Goal: Connect with others: Connect with others

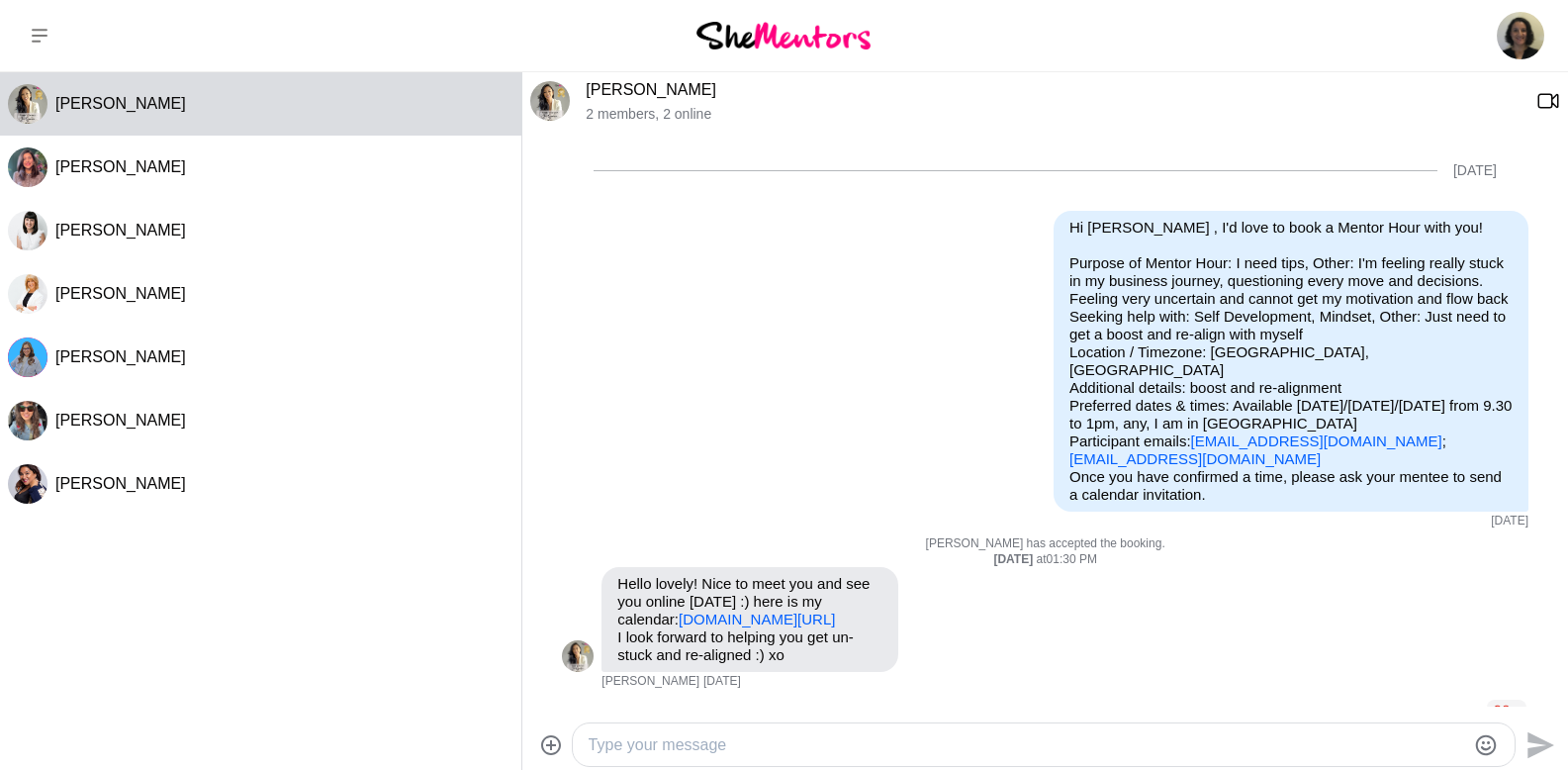
scroll to position [1051, 0]
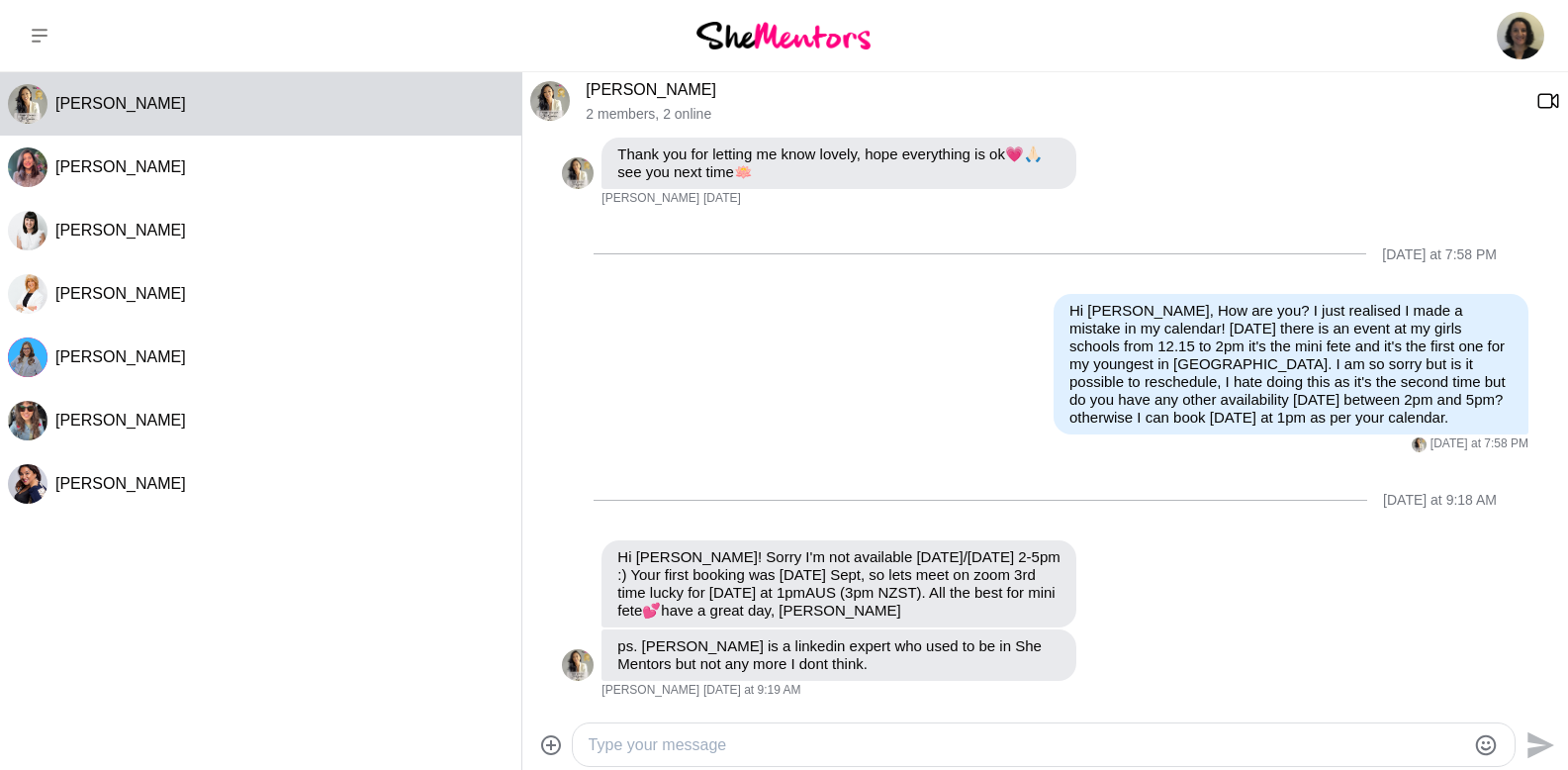
click at [768, 733] on textarea "Type your message" at bounding box center [1026, 745] width 877 height 24
type textarea "Thanks so much! yes third time lucky and really looking forward to it ! :) Very…"
click at [1531, 746] on icon "Send" at bounding box center [1539, 745] width 32 height 32
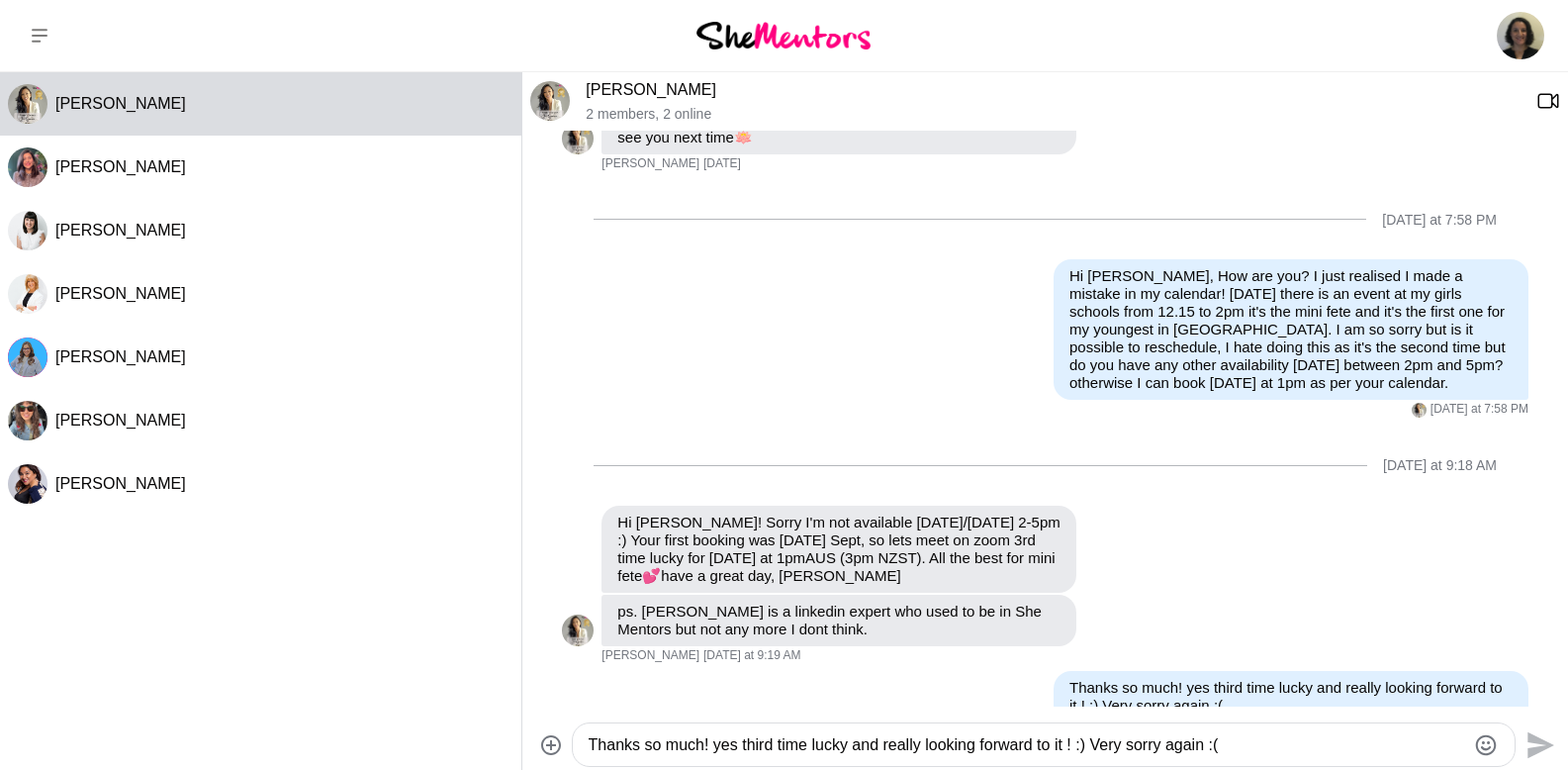
scroll to position [1129, 0]
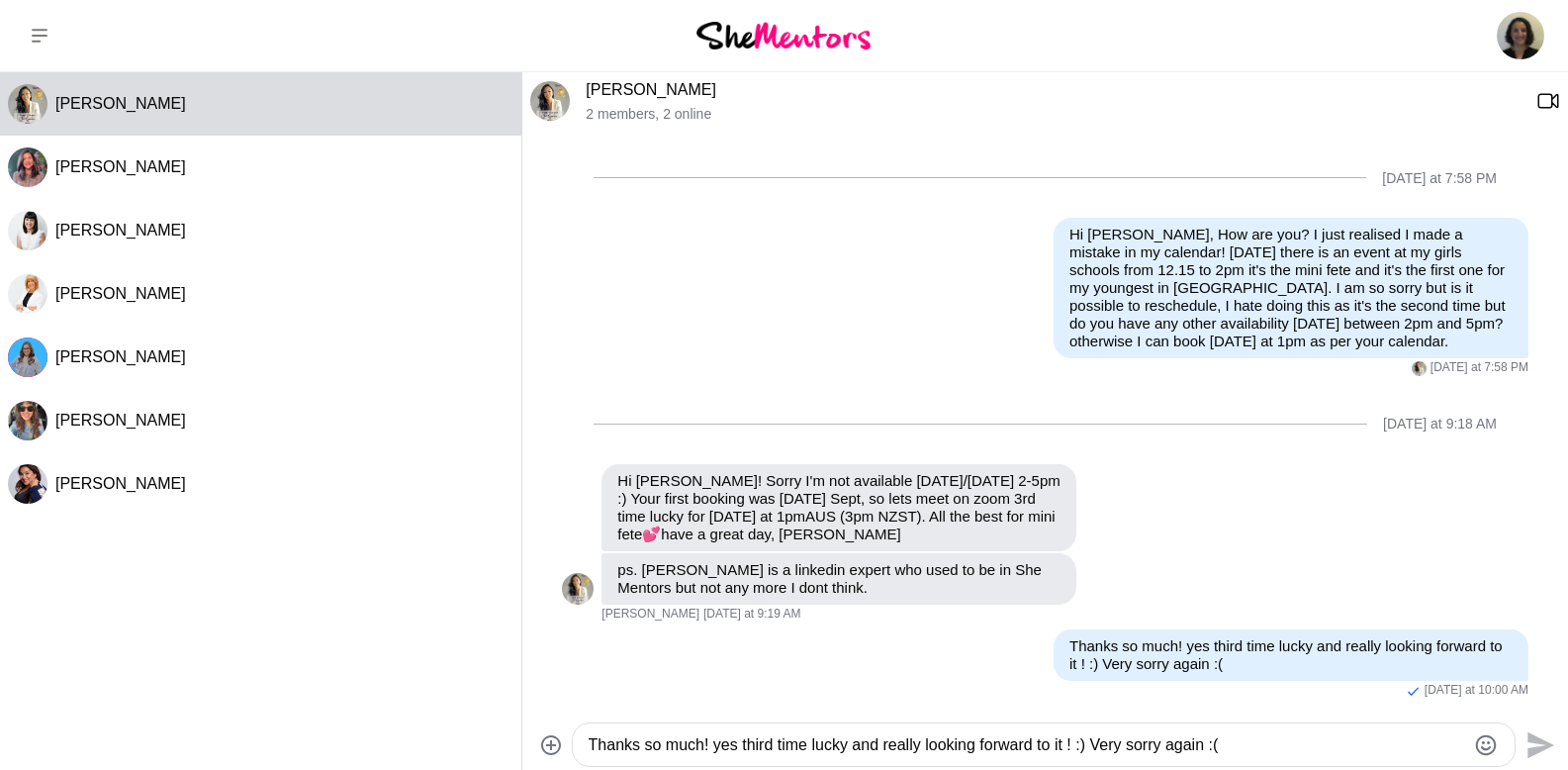
click at [1171, 747] on textarea "Thanks so much! yes third time lucky and really looking forward to it ! :) Very…" at bounding box center [1026, 745] width 877 height 24
type textarea "And thanks for the contact I will have a look at her socials if she is no longe…"
click at [1548, 743] on icon "Send" at bounding box center [1540, 744] width 27 height 27
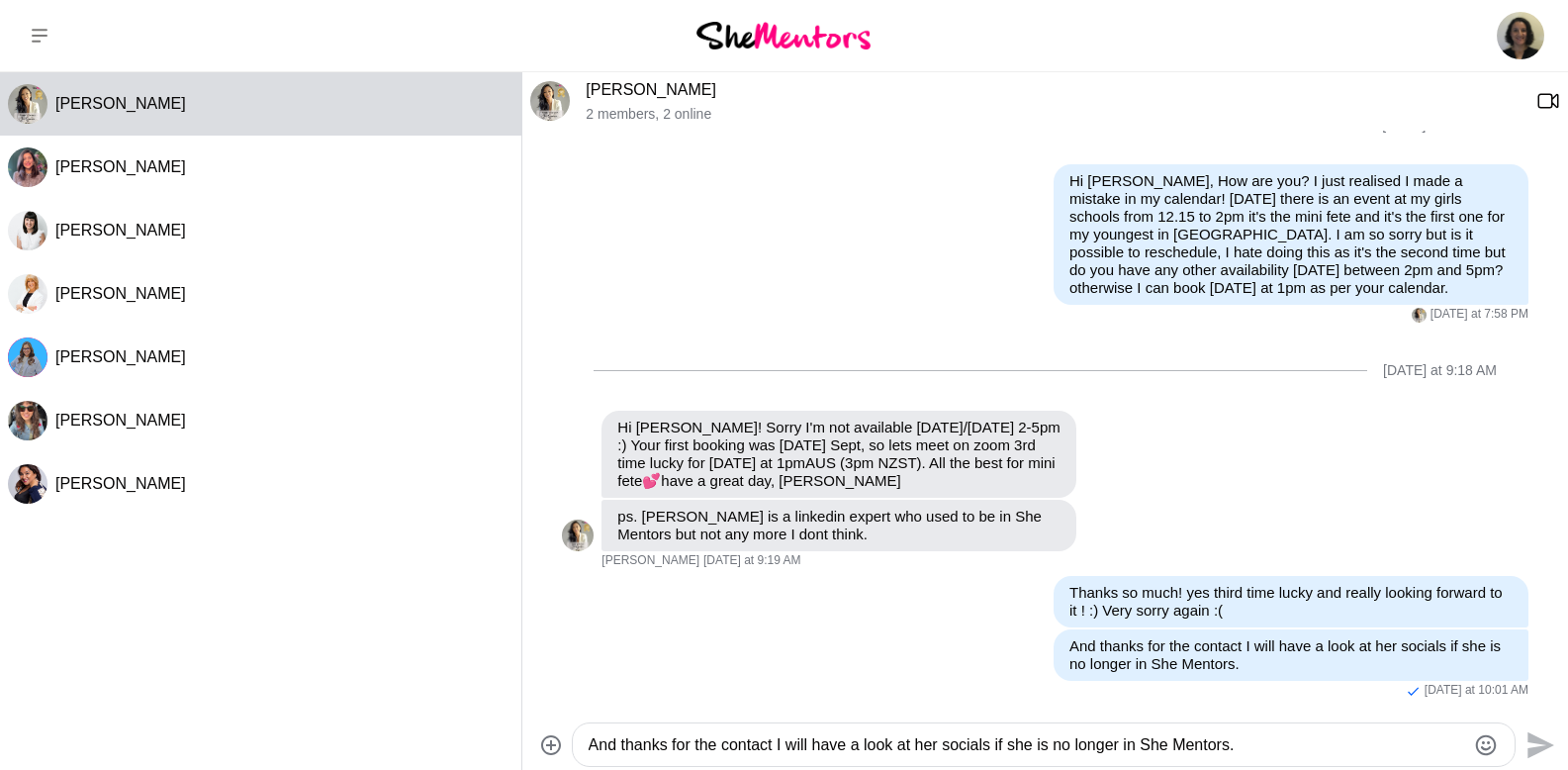
click at [1079, 749] on textarea "And thanks for the contact I will have a look at her socials if she is no longe…" at bounding box center [1026, 745] width 877 height 24
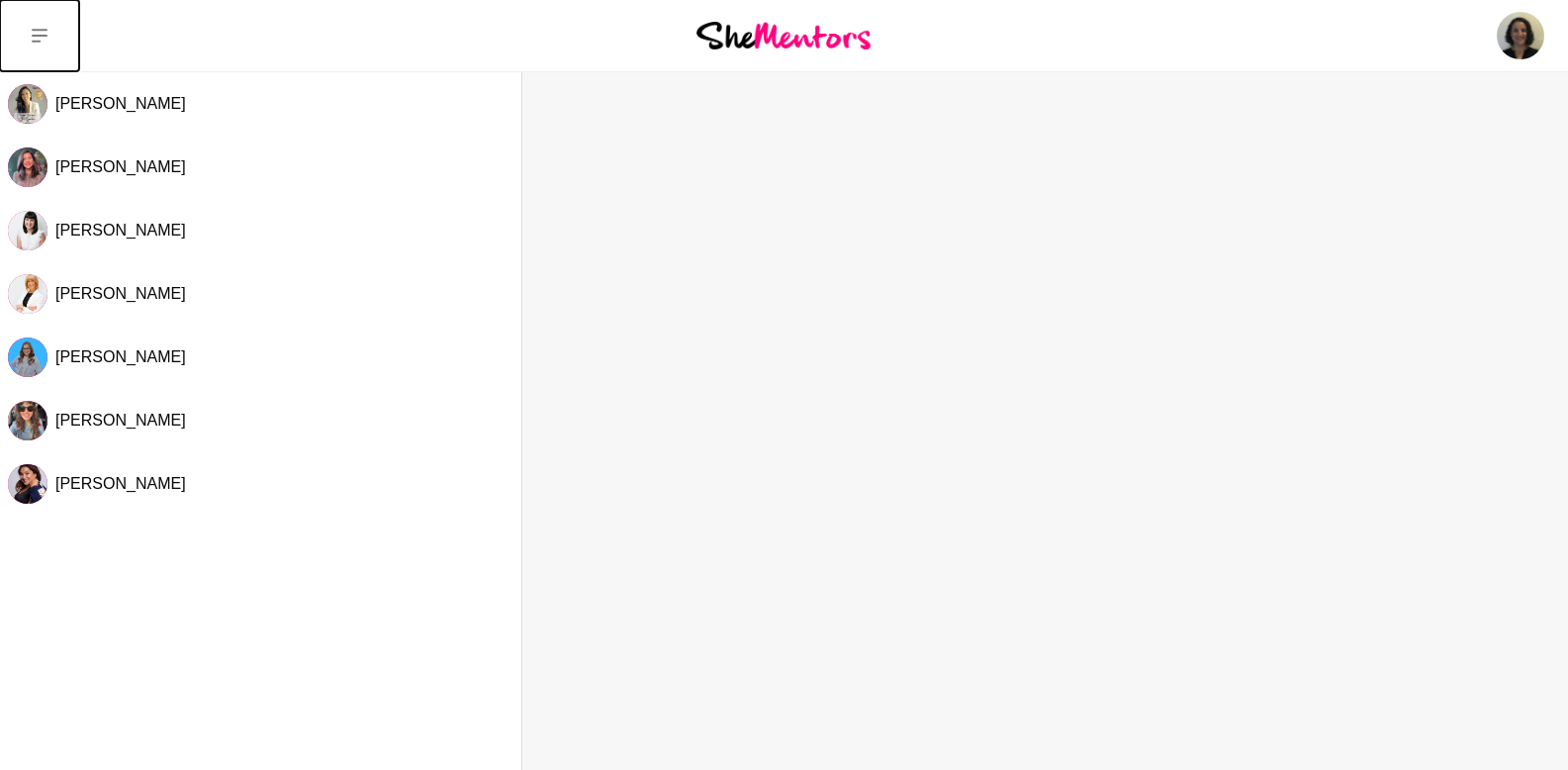
click at [58, 50] on button at bounding box center [39, 35] width 79 height 71
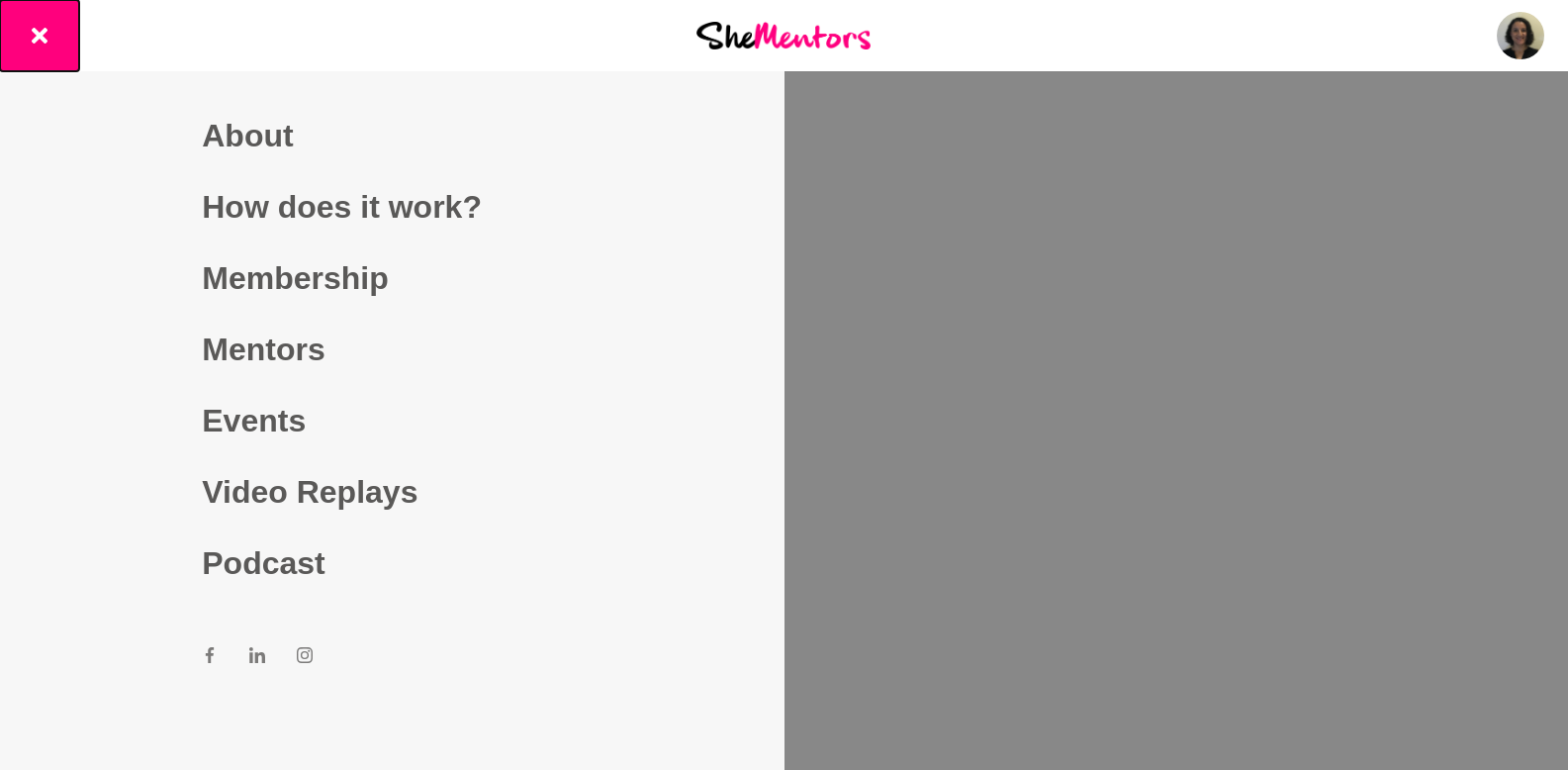
click at [38, 33] on icon at bounding box center [40, 36] width 16 height 16
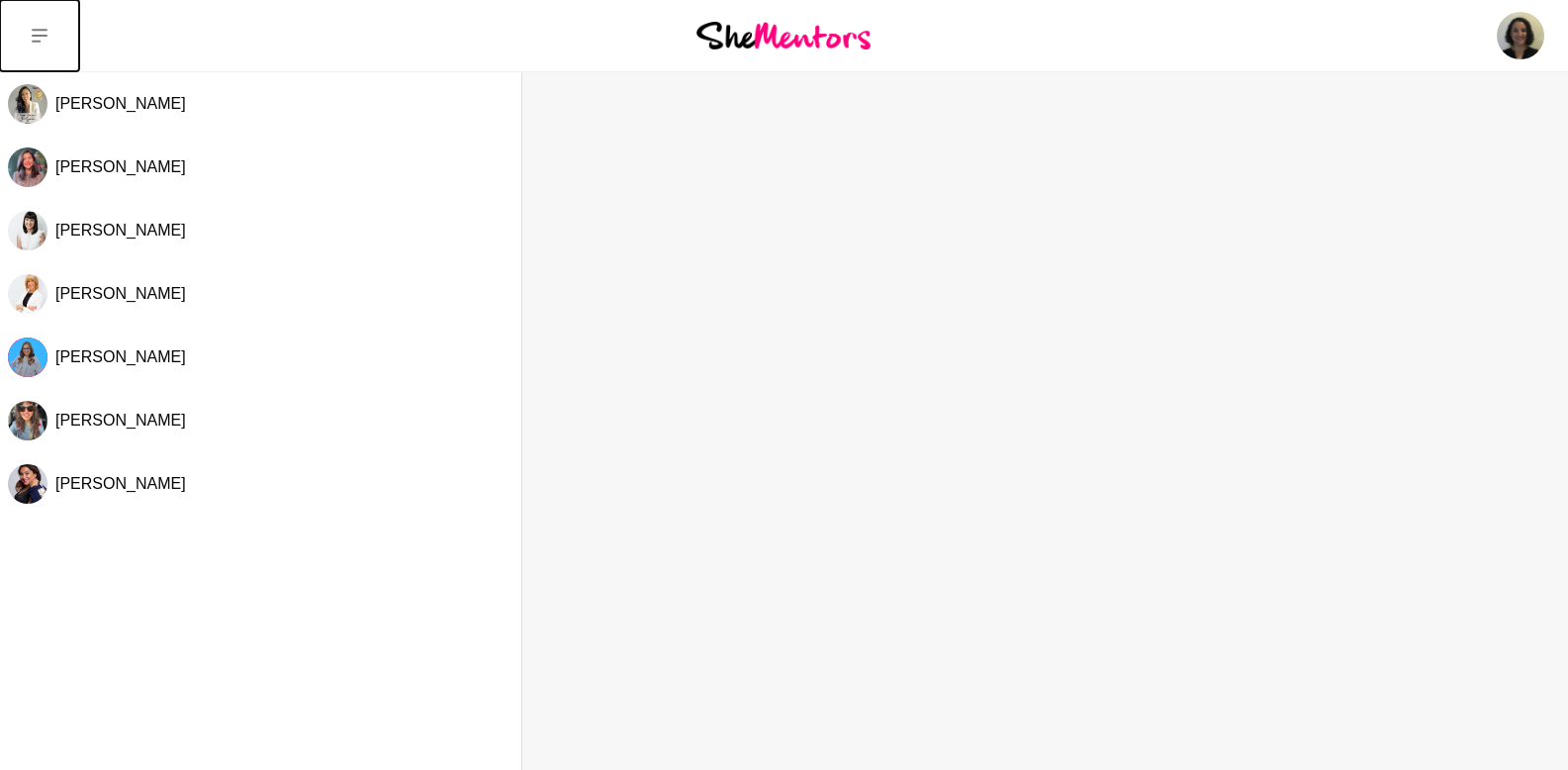
click at [38, 33] on icon at bounding box center [40, 36] width 16 height 16
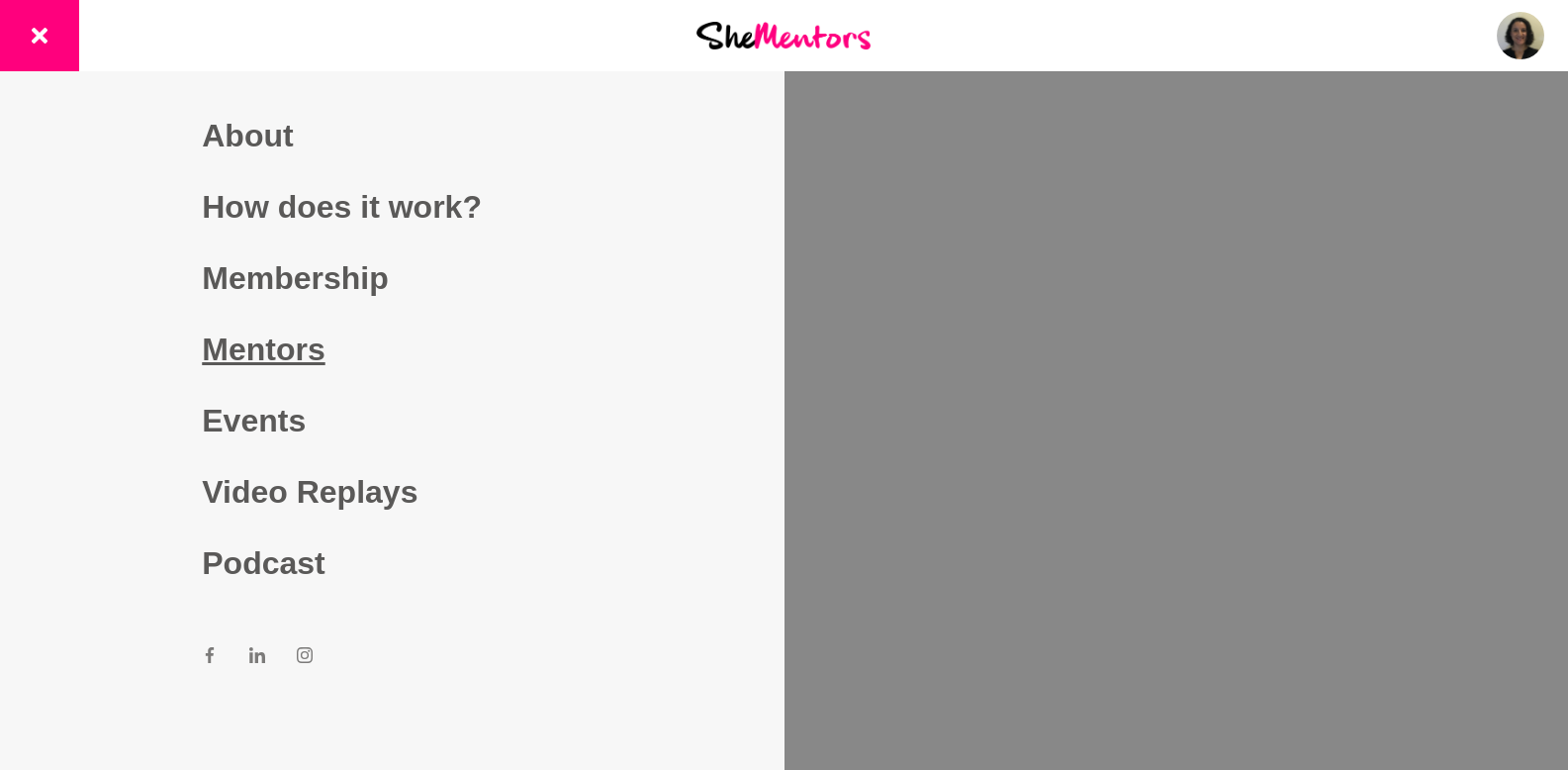
click at [241, 350] on link "Mentors" at bounding box center [391, 348] width 380 height 71
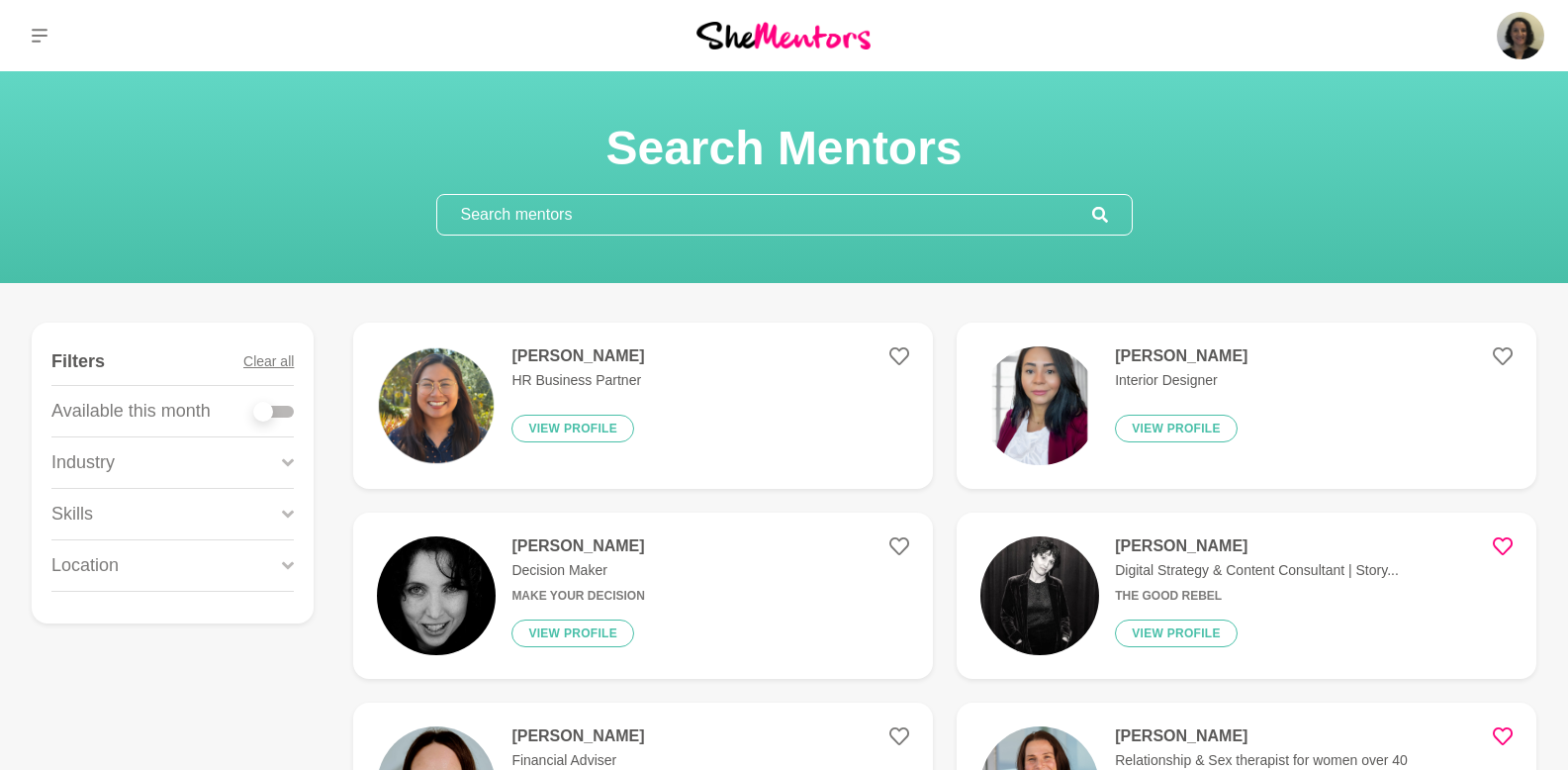
click at [575, 211] on input "text" at bounding box center [764, 214] width 655 height 40
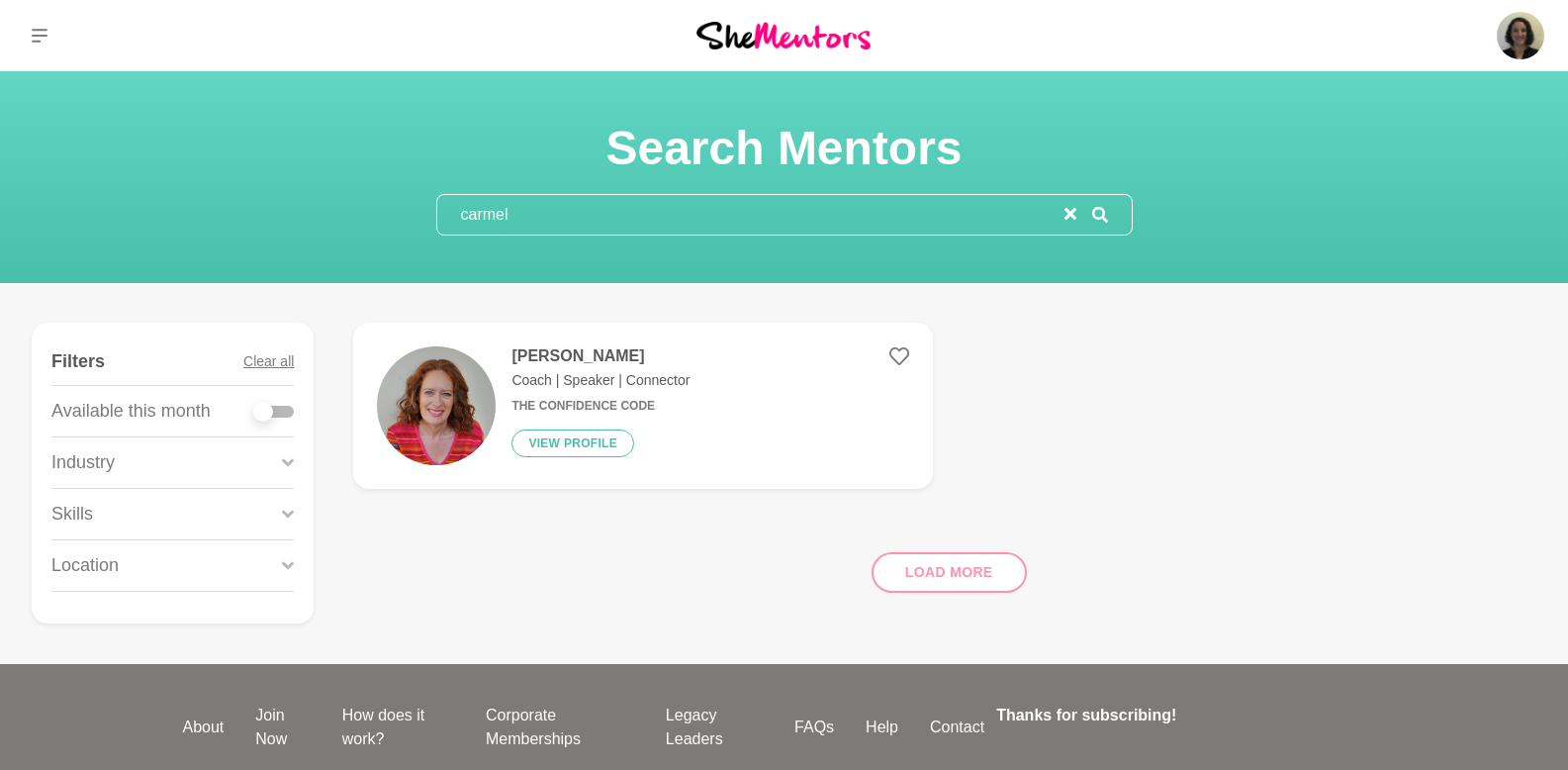
type input "carmel"
click at [581, 361] on h4 "[PERSON_NAME]" at bounding box center [600, 356] width 179 height 20
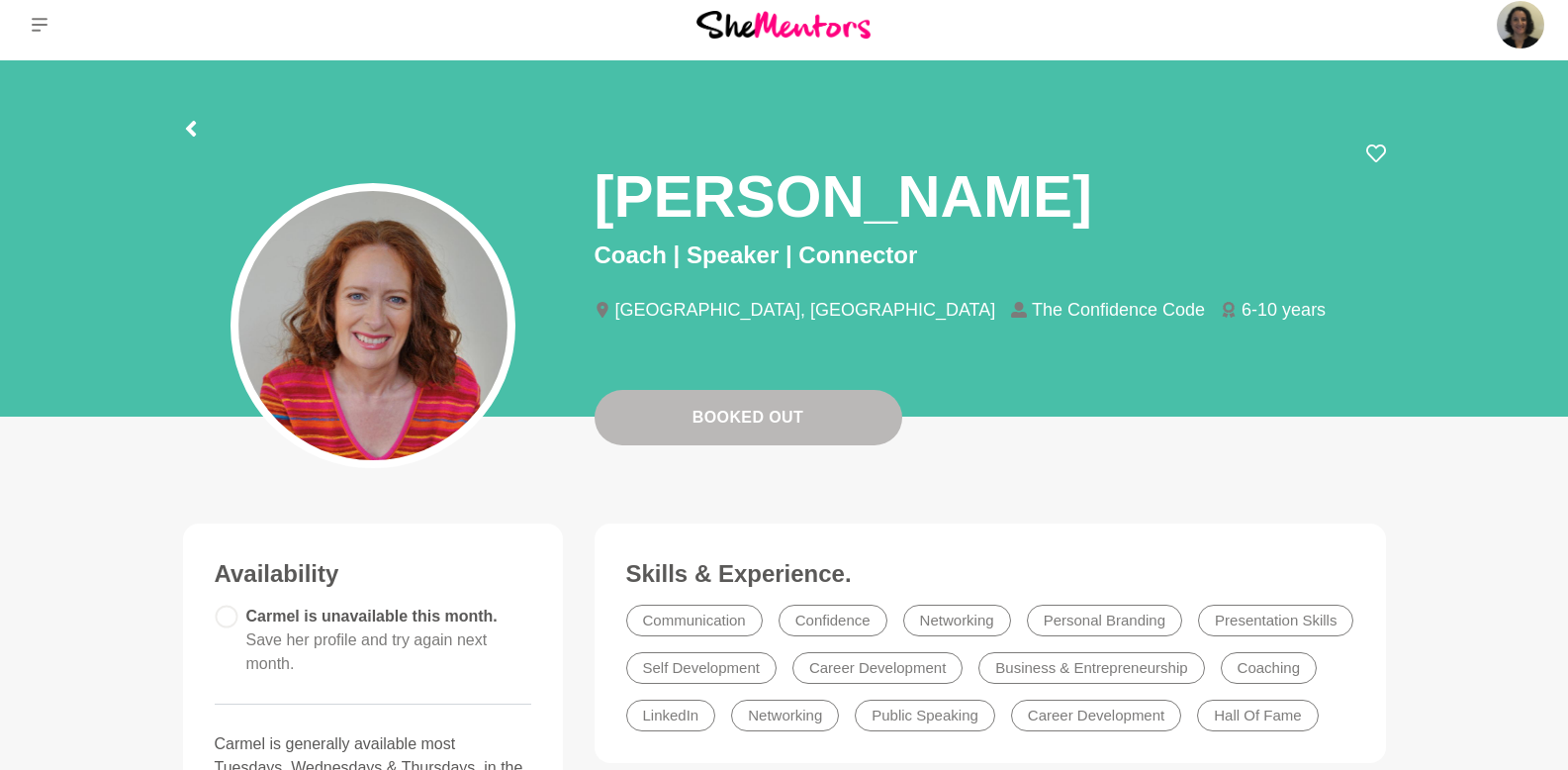
scroll to position [12, 0]
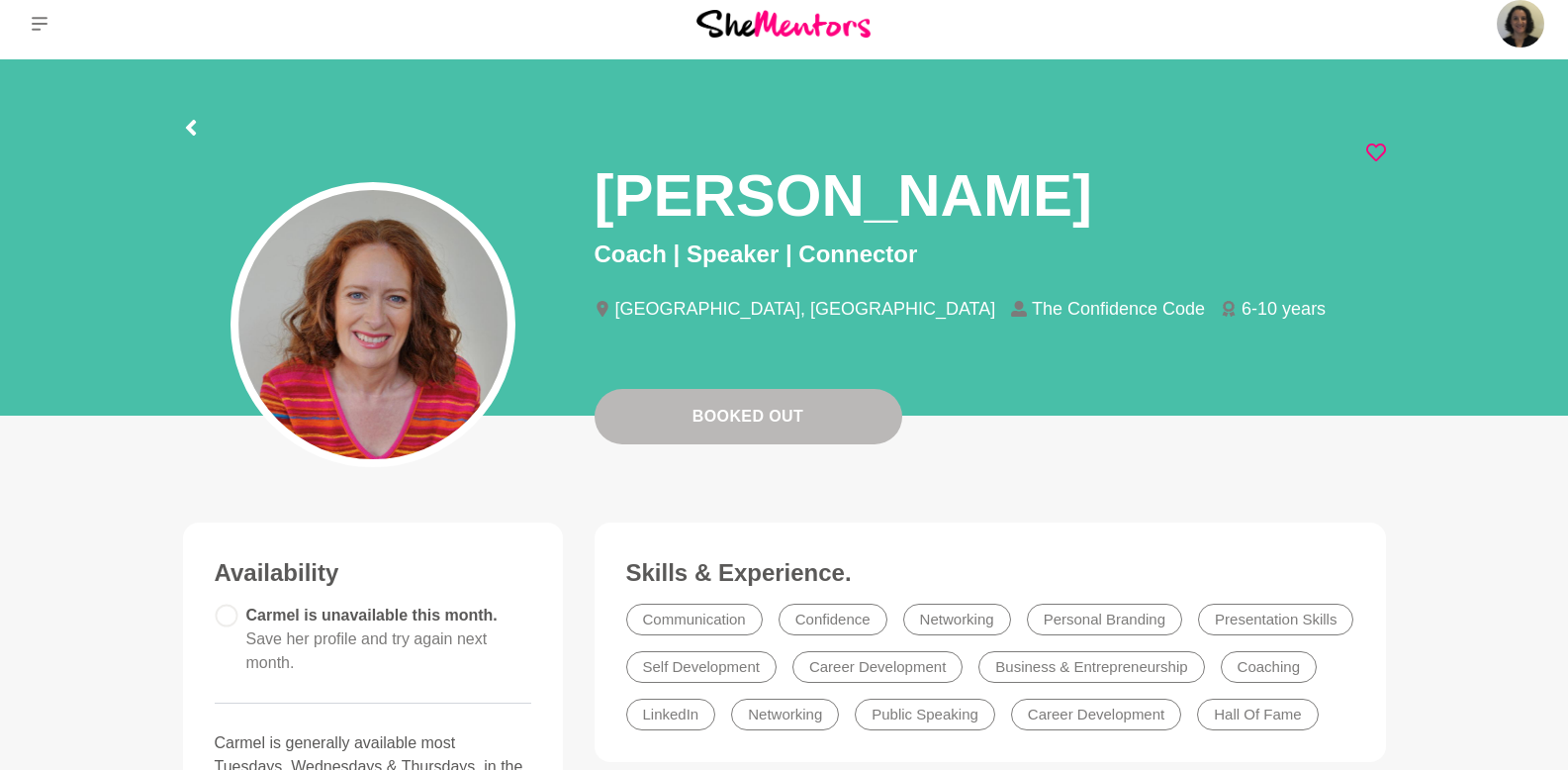
click at [1383, 152] on icon at bounding box center [1376, 153] width 20 height 18
